Goal: Task Accomplishment & Management: Use online tool/utility

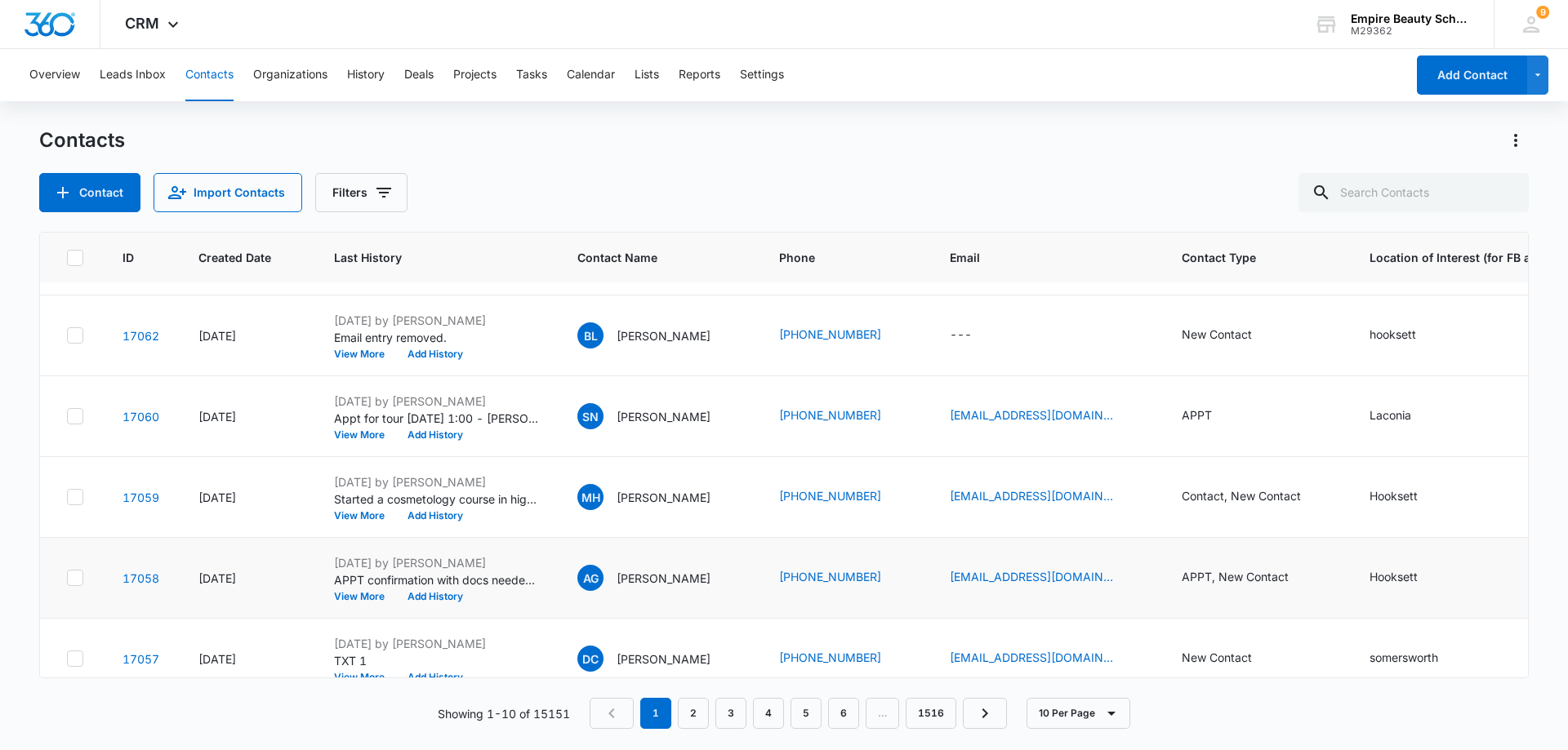
scroll to position [163, 0]
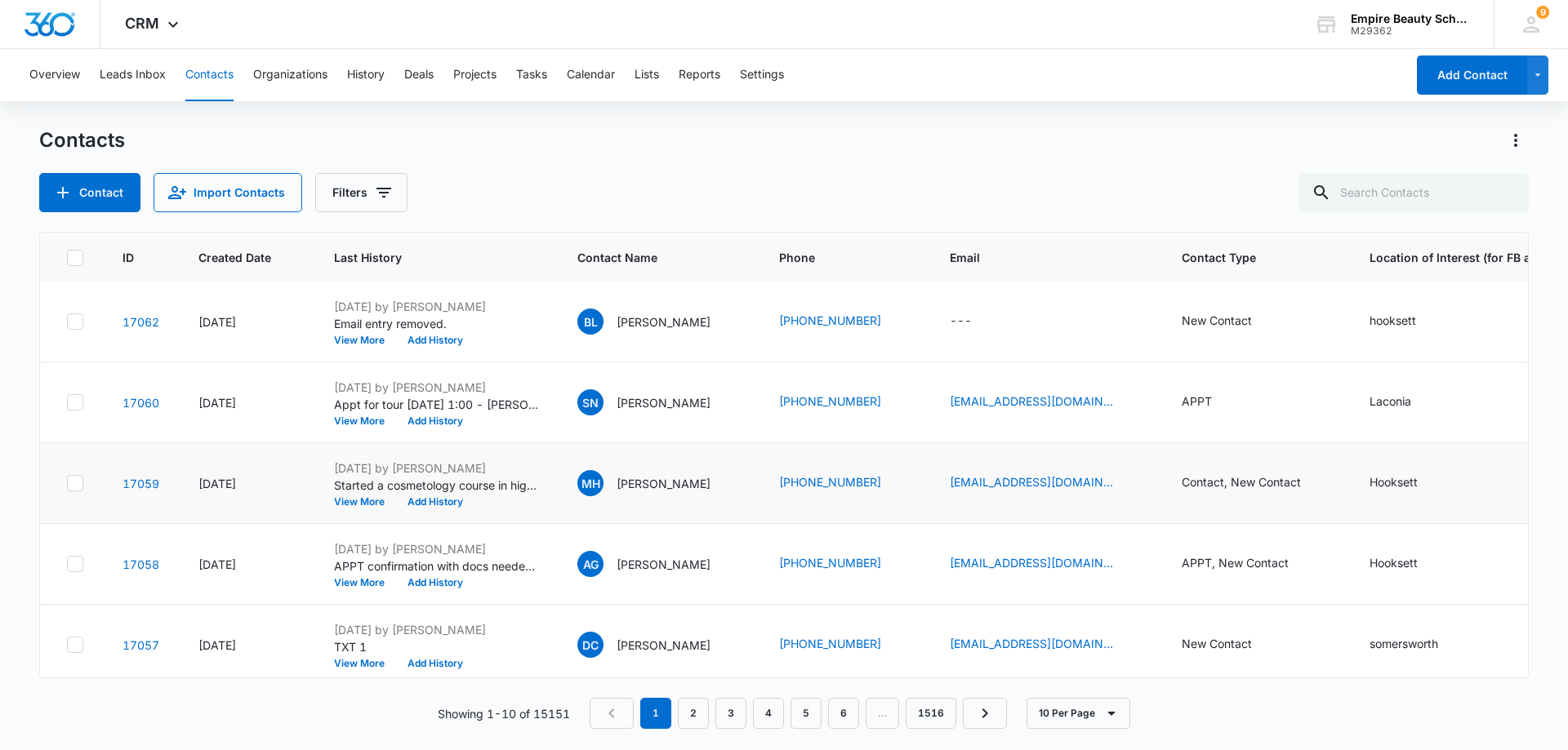
click at [365, 495] on div "[DATE] by [PERSON_NAME] Started a cosmetology course in high school and worked …" at bounding box center [436, 483] width 204 height 47
click at [365, 500] on button "View More" at bounding box center [365, 502] width 62 height 10
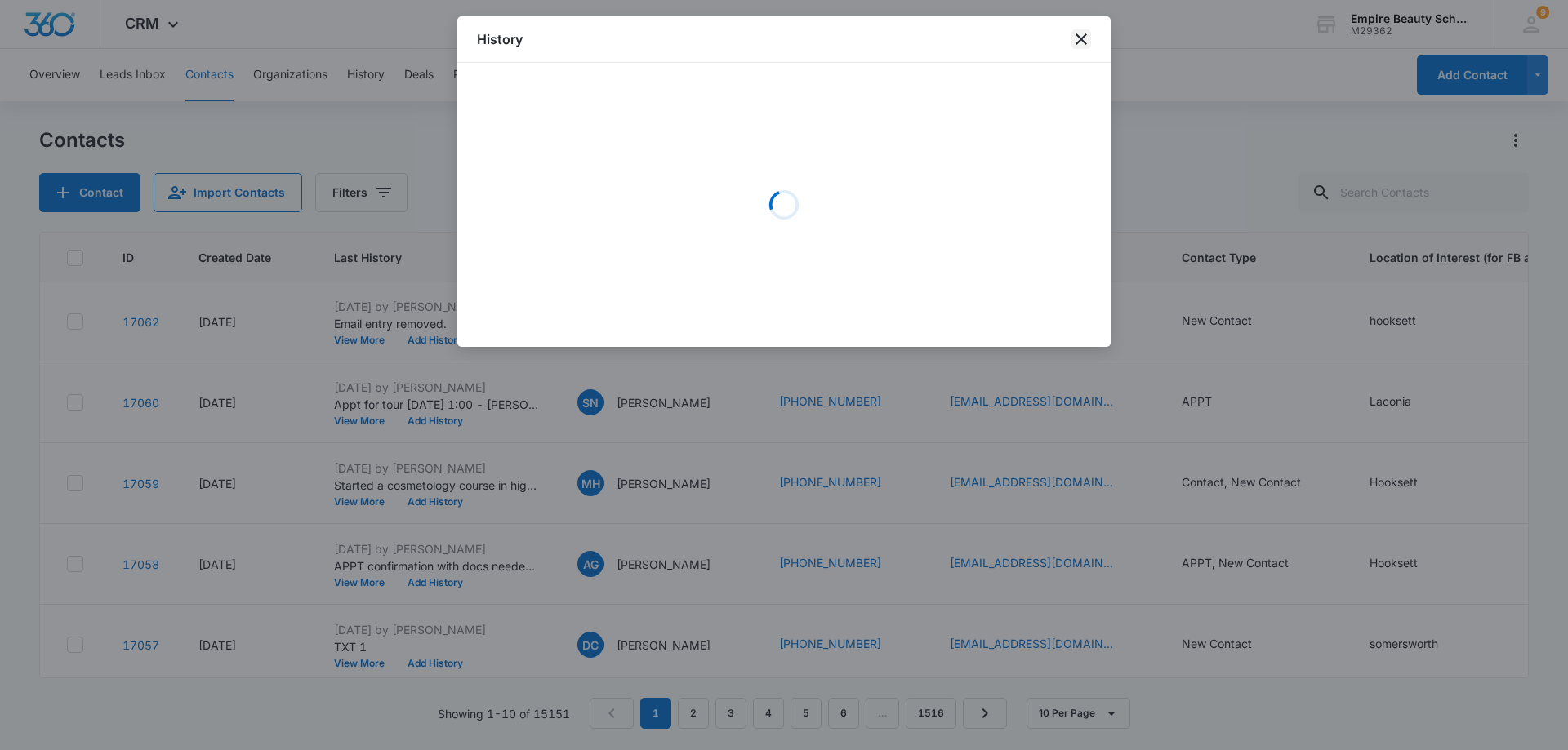
click at [1082, 35] on icon "close" at bounding box center [1081, 40] width 20 height 20
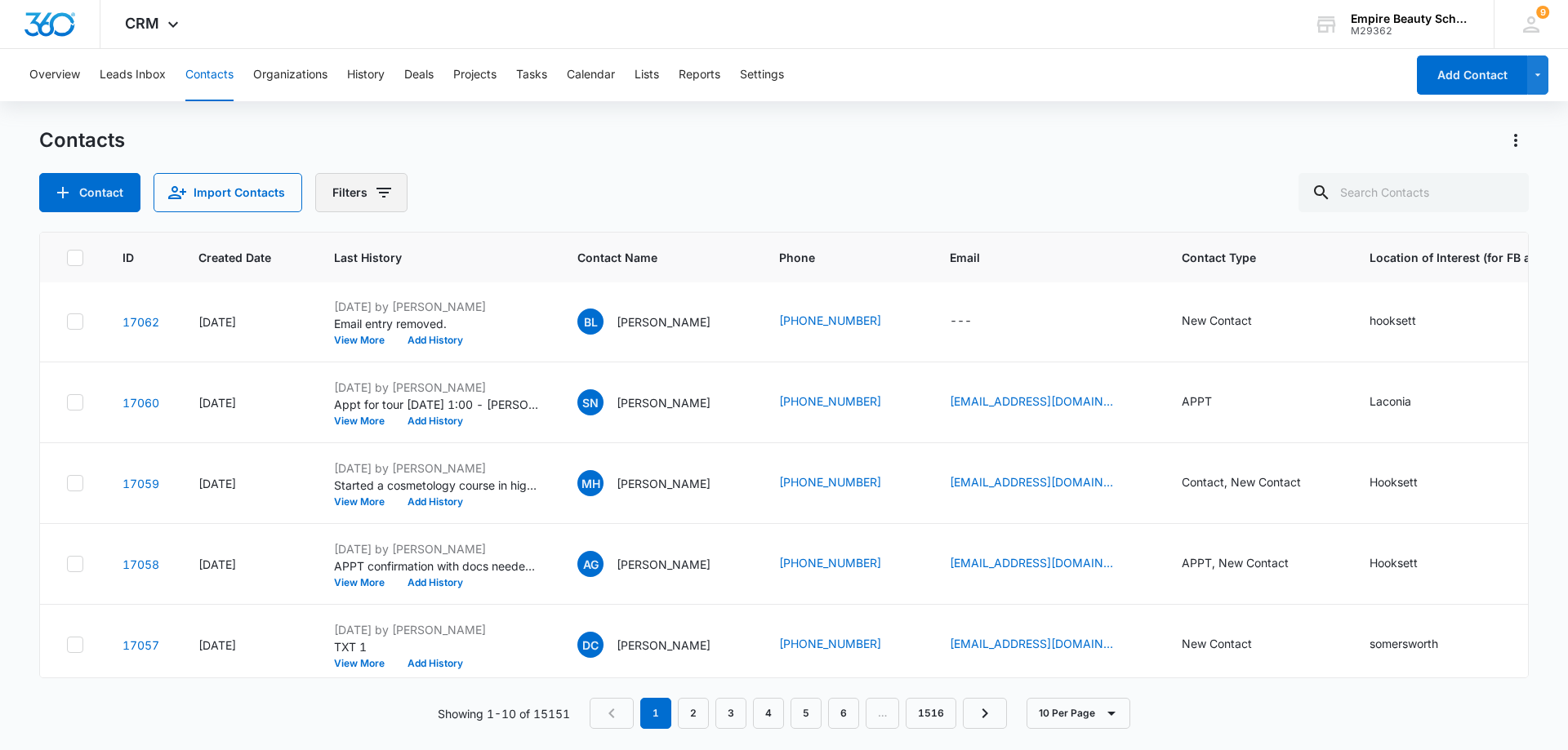
click at [387, 194] on icon "Filters" at bounding box center [384, 193] width 20 height 20
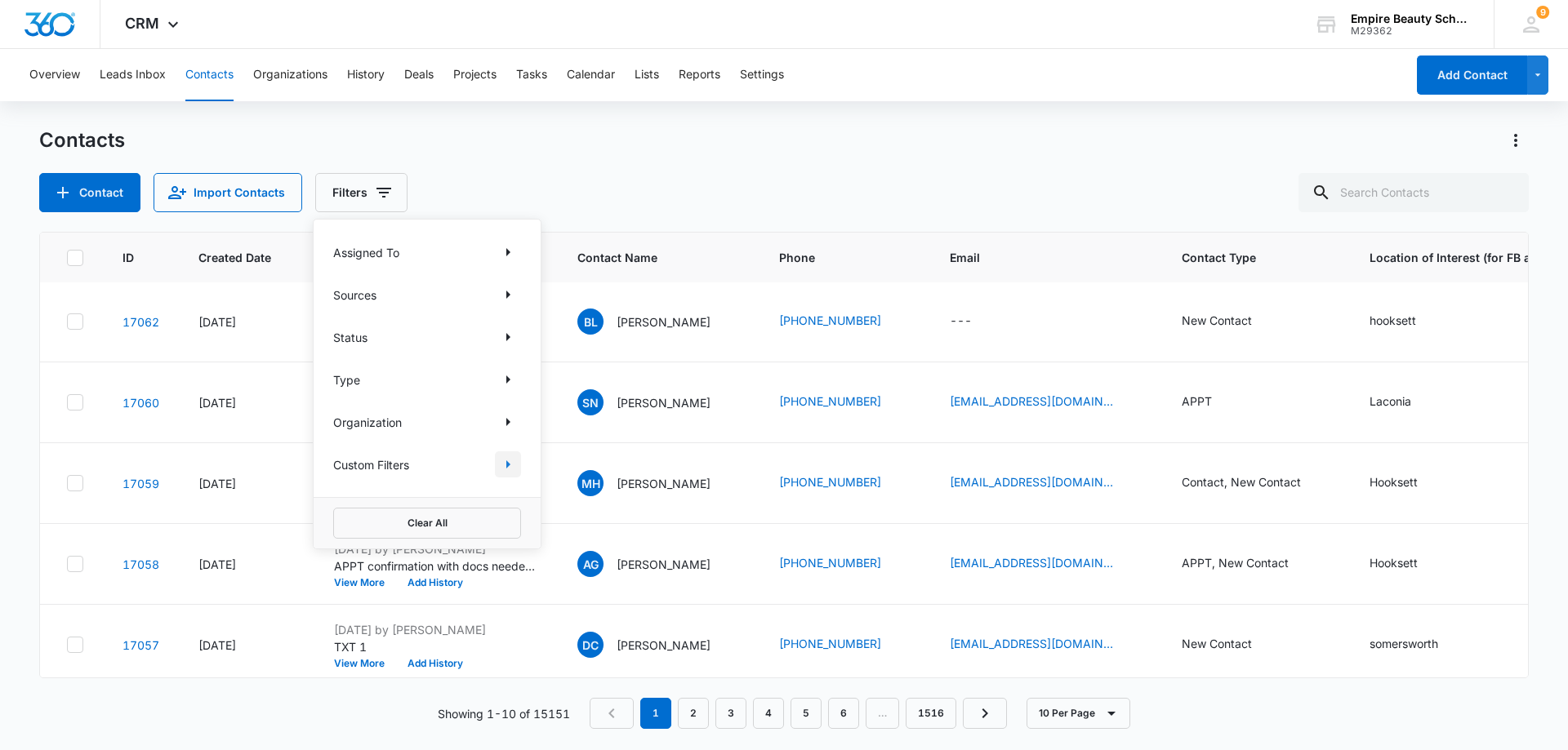
click at [505, 467] on icon "Show Custom Filters filters" at bounding box center [508, 465] width 20 height 20
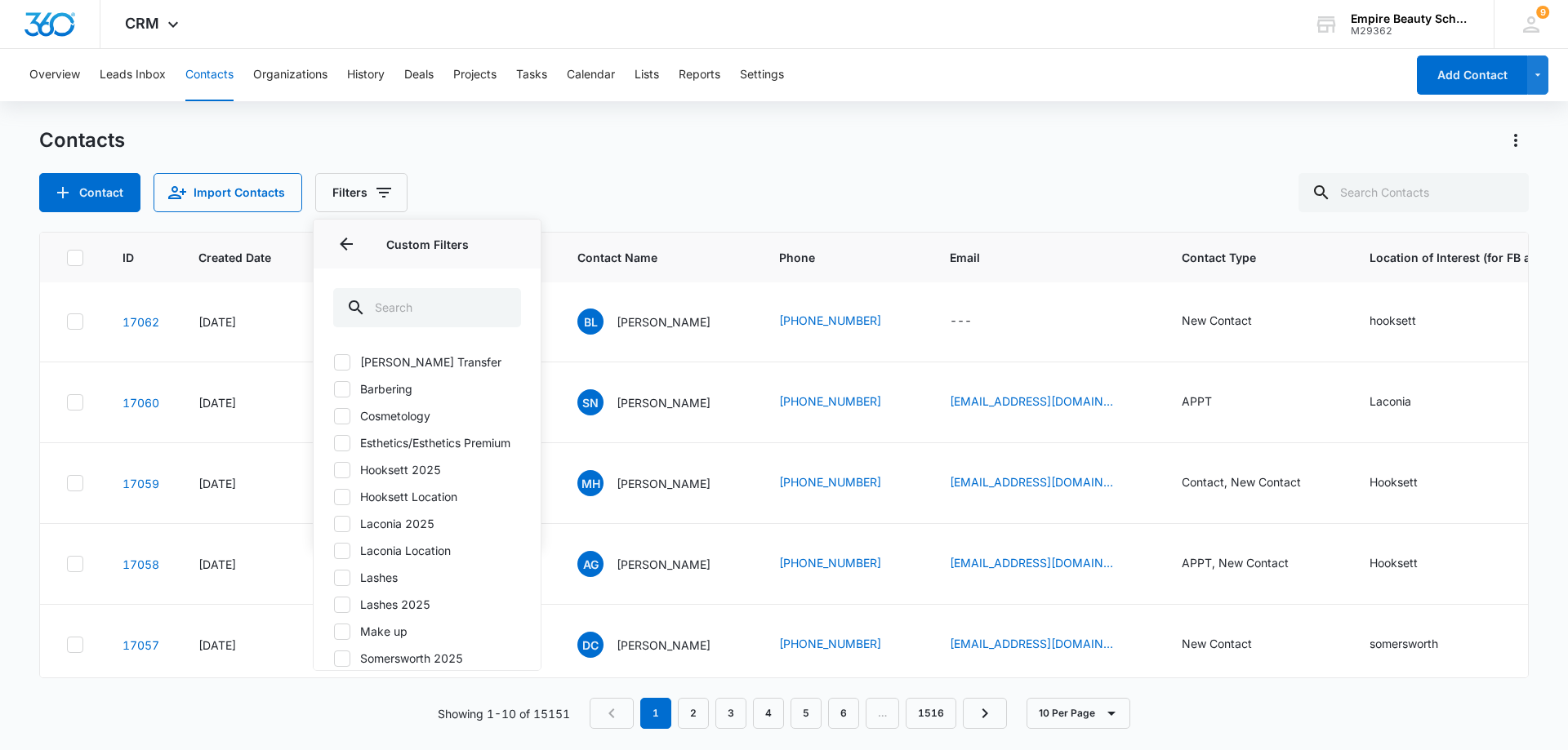
click at [339, 532] on icon at bounding box center [342, 524] width 14 height 14
click at [334, 524] on input "Laconia 2025" at bounding box center [333, 523] width 1 height 1
checkbox input "true"
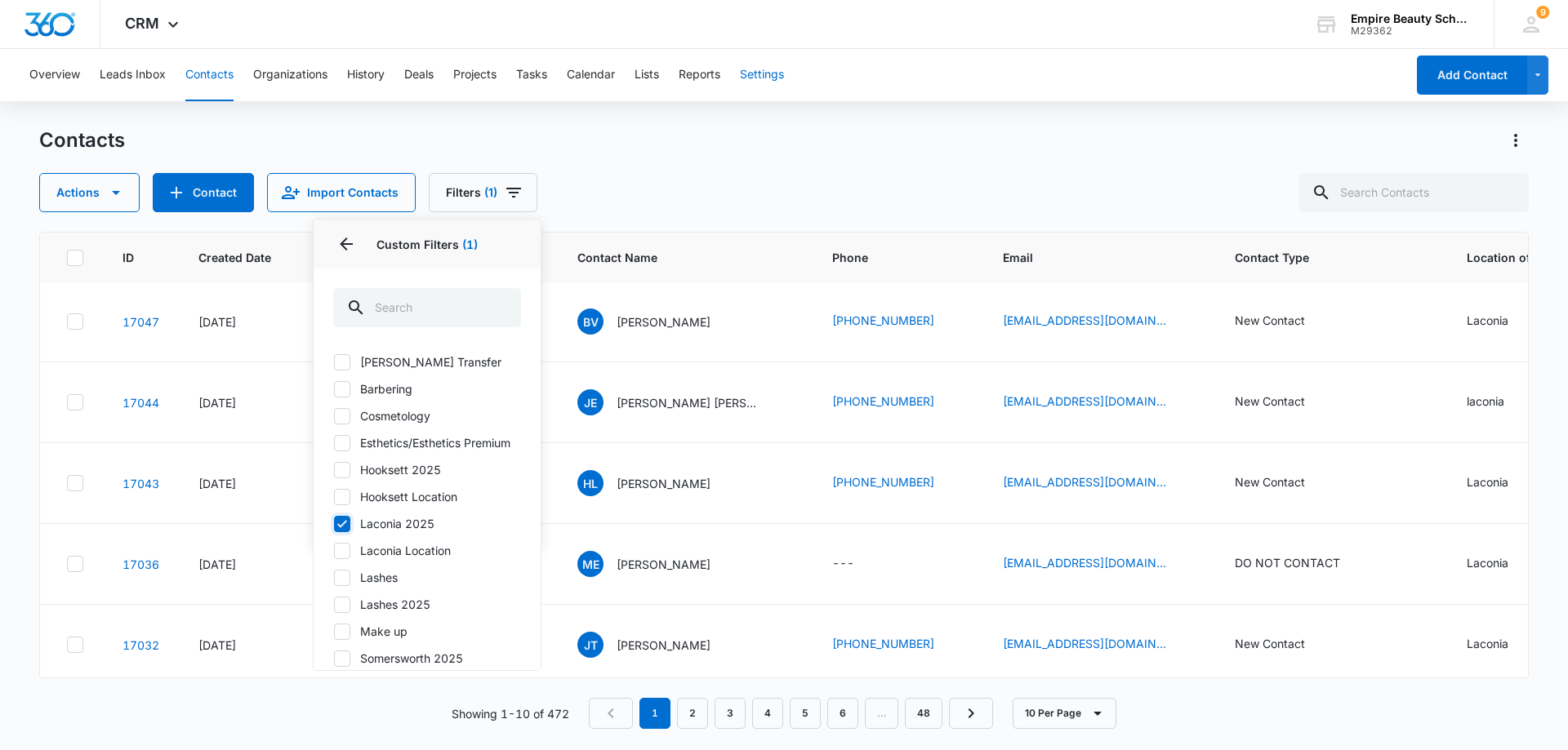
scroll to position [0, 0]
click at [662, 142] on div "Contacts" at bounding box center [784, 140] width 1489 height 26
